Goal: Information Seeking & Learning: Understand process/instructions

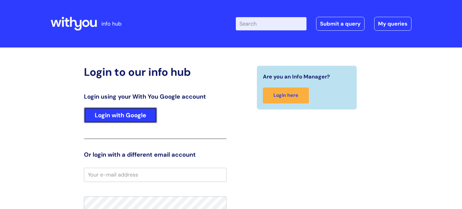
click at [129, 118] on link "Login with Google" at bounding box center [120, 115] width 73 height 16
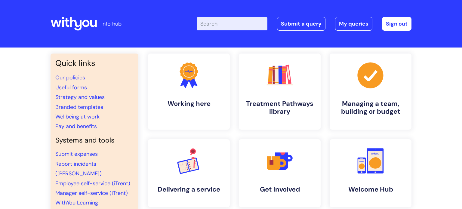
scroll to position [13, 0]
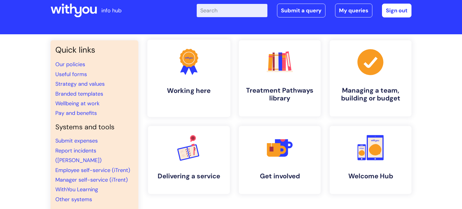
click at [215, 96] on link ".cls-1{fill:#f89b22;}.cls-1,.cls-2,.cls-3{stroke-width:0px;}.cls-2{fill:#2d3cff…" at bounding box center [189, 78] width 83 height 77
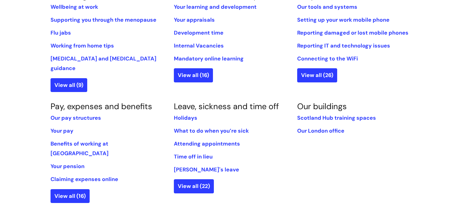
scroll to position [283, 0]
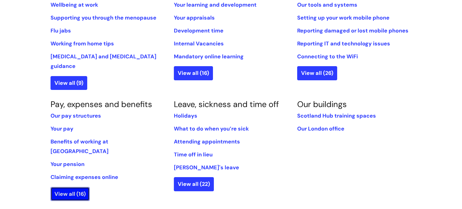
click at [79, 187] on link "View all (16)" at bounding box center [70, 194] width 39 height 14
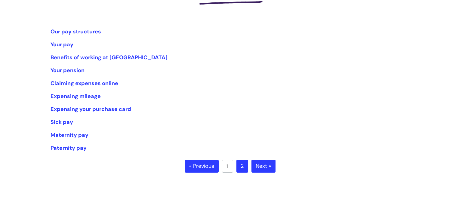
scroll to position [111, 0]
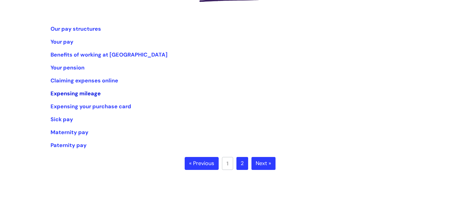
click at [85, 93] on link "Expensing mileage" at bounding box center [76, 93] width 50 height 7
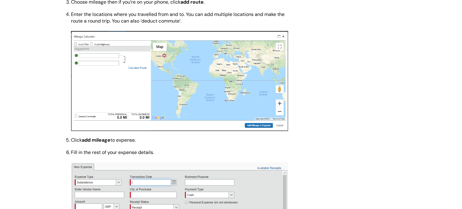
scroll to position [730, 0]
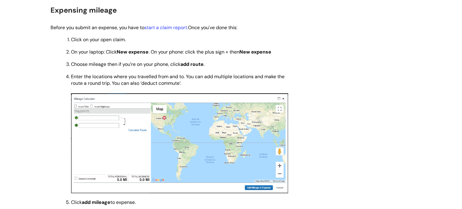
scroll to position [669, 0]
